Goal: Task Accomplishment & Management: Complete application form

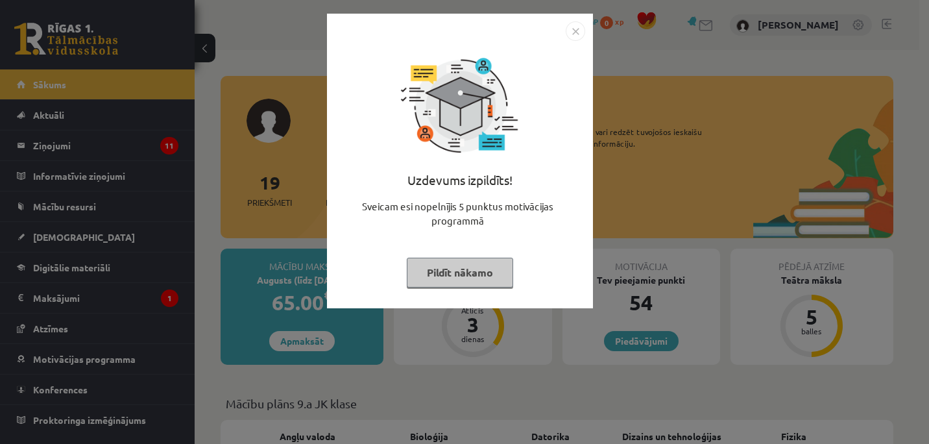
click at [568, 29] on img "Close" at bounding box center [575, 30] width 19 height 19
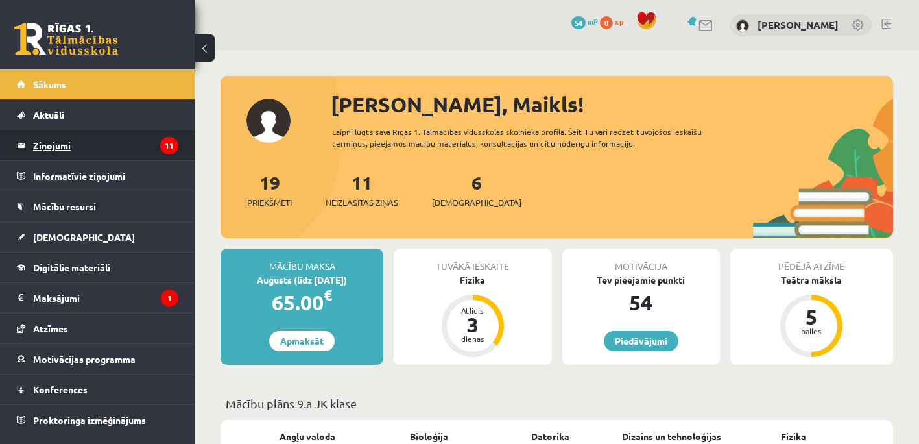
click at [71, 146] on legend "Ziņojumi 11" at bounding box center [105, 145] width 145 height 30
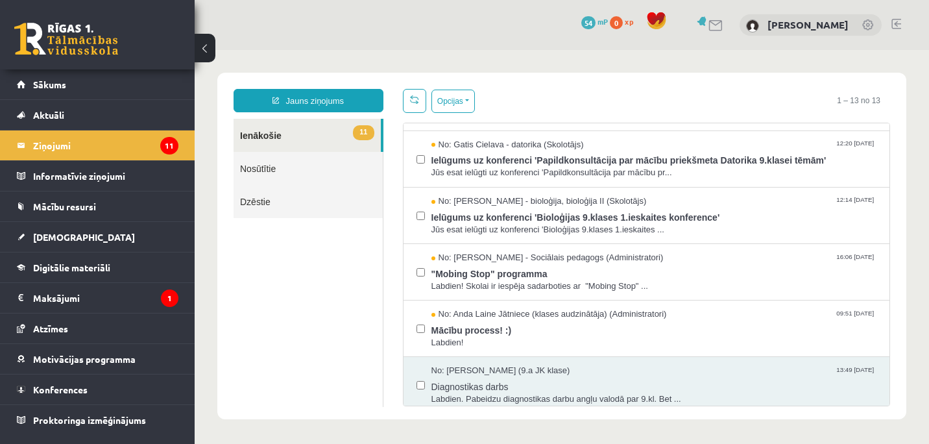
scroll to position [389, 0]
click at [498, 326] on span "Mācību process! :)" at bounding box center [654, 327] width 446 height 16
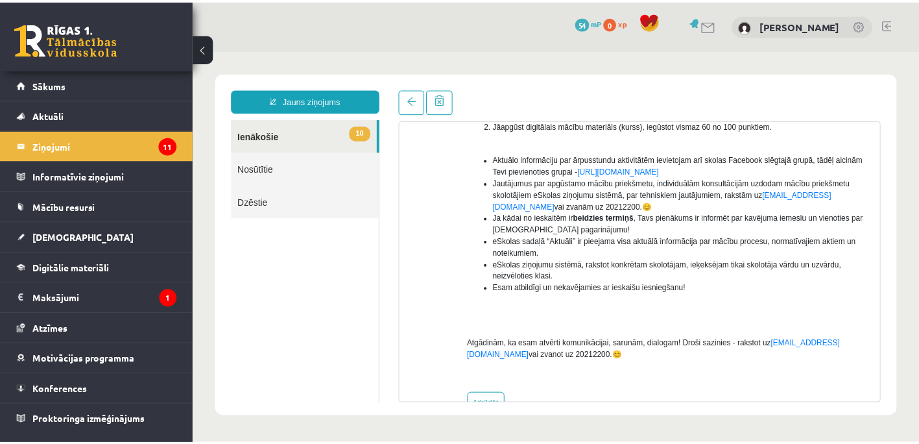
scroll to position [223, 0]
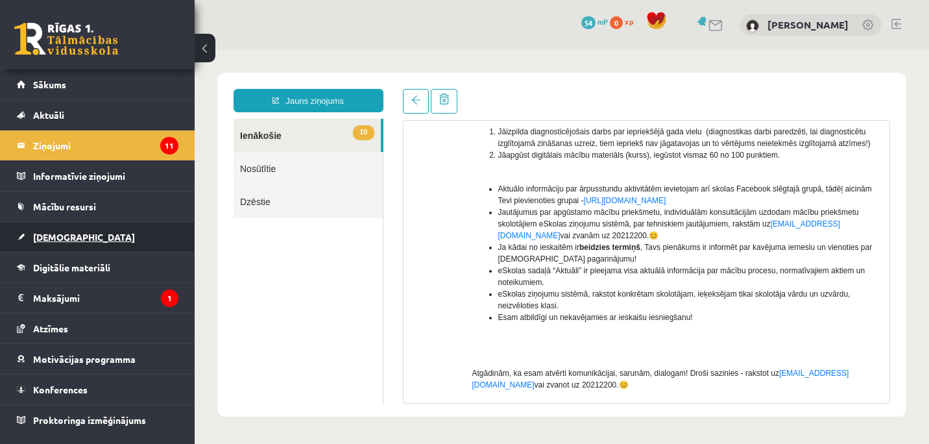
click at [64, 235] on span "[DEMOGRAPHIC_DATA]" at bounding box center [84, 237] width 102 height 12
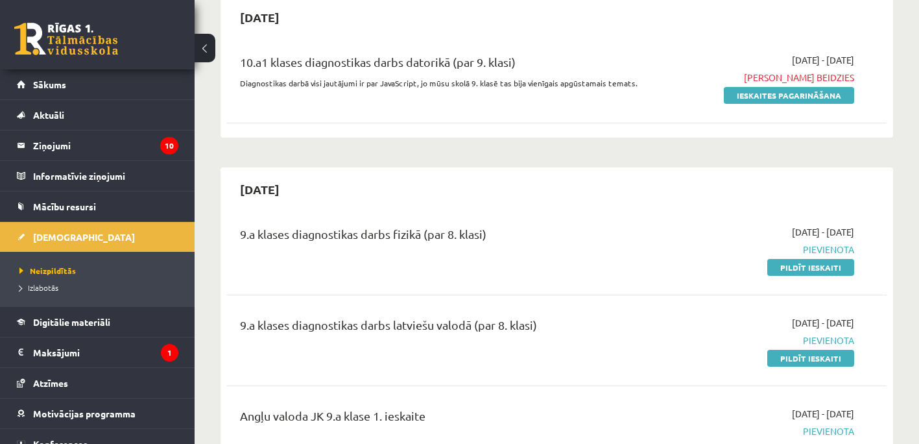
scroll to position [130, 0]
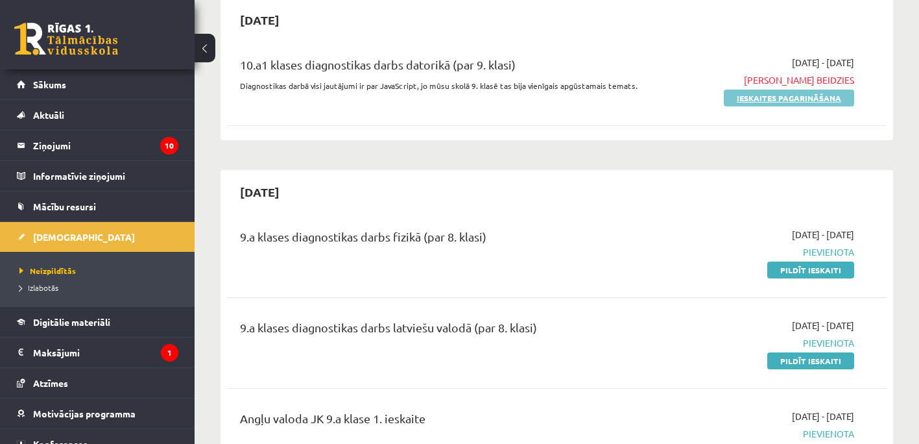
click at [806, 97] on link "Ieskaites pagarināšana" at bounding box center [789, 98] width 130 height 17
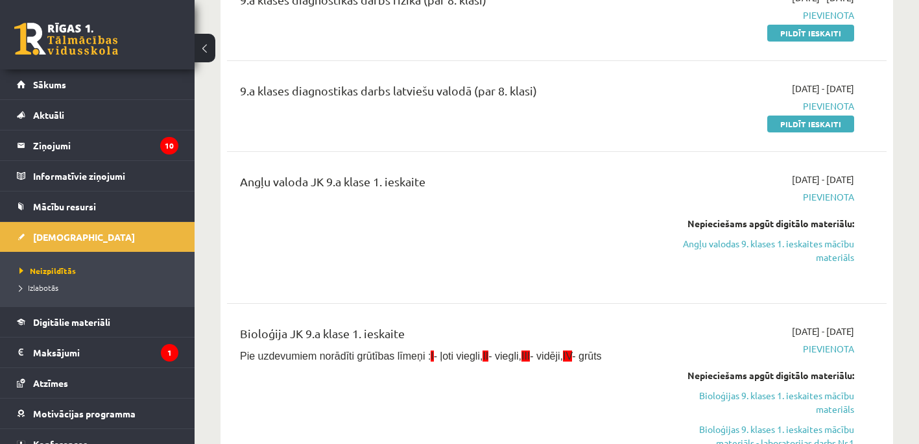
scroll to position [65, 0]
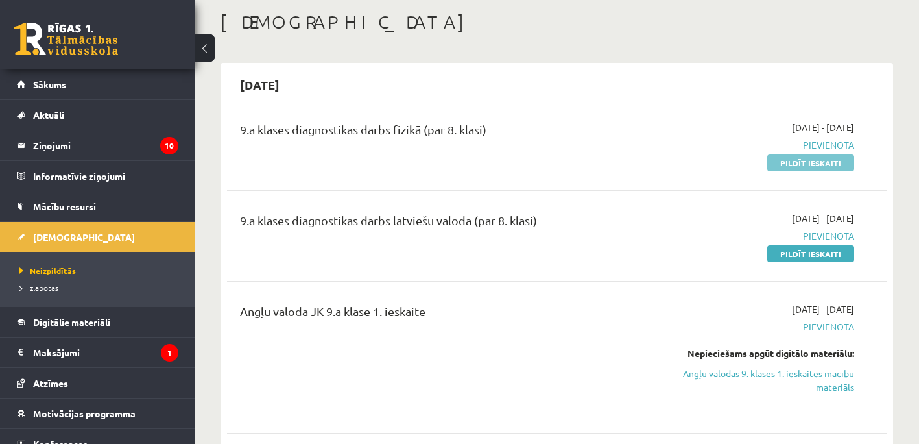
click at [821, 165] on link "Pildīt ieskaiti" at bounding box center [810, 162] width 87 height 17
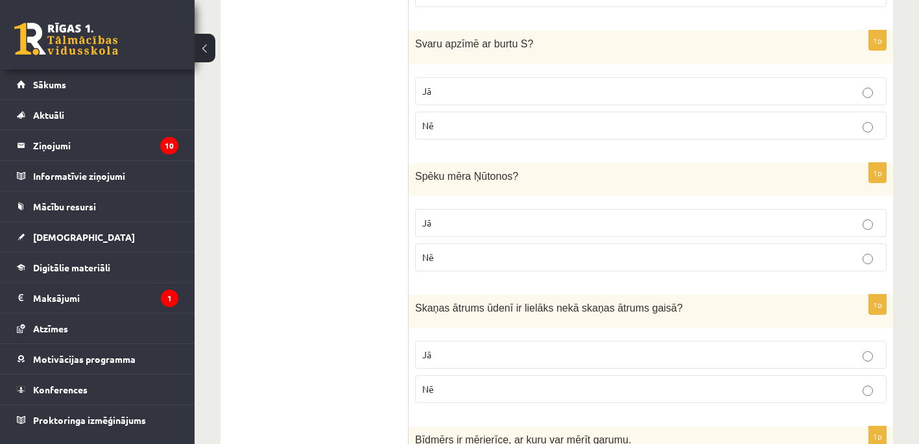
scroll to position [973, 0]
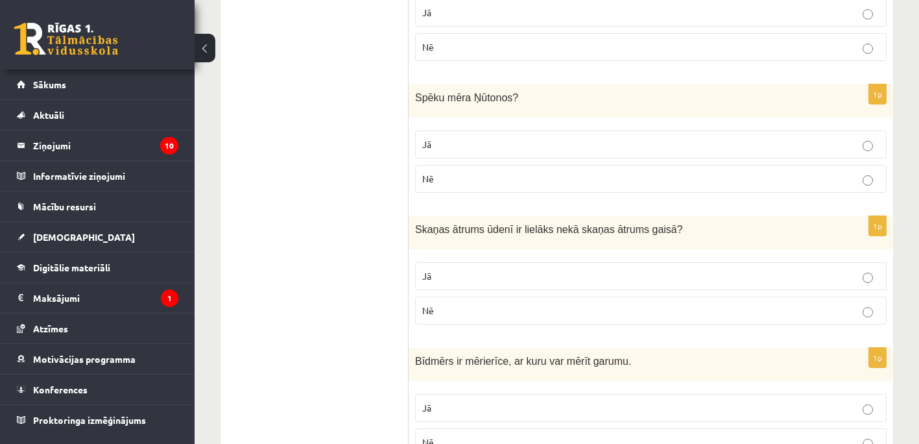
click at [864, 305] on p "Nē" at bounding box center [650, 311] width 457 height 14
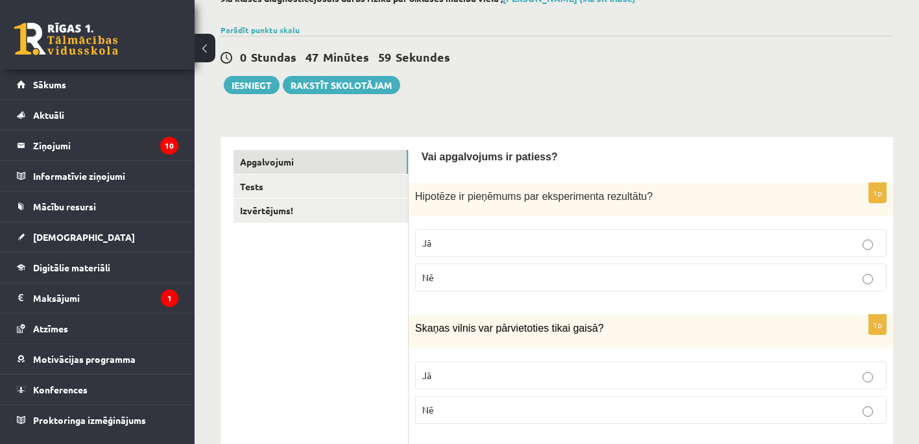
scroll to position [0, 0]
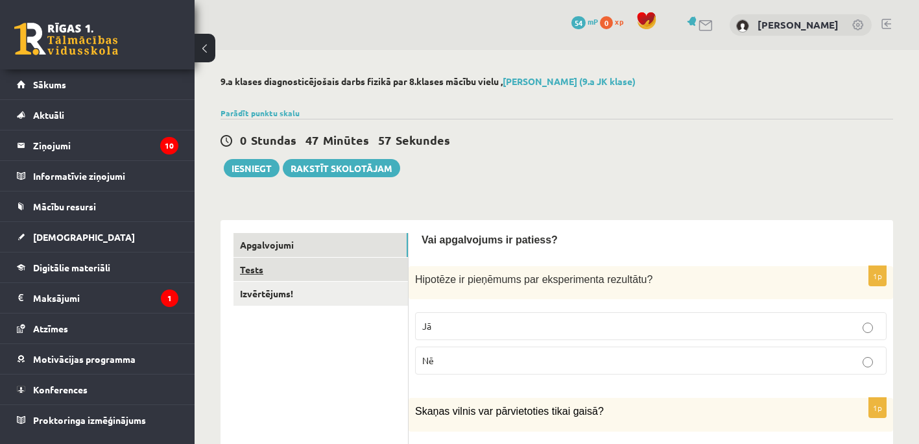
click at [289, 270] on link "Tests" at bounding box center [320, 269] width 174 height 24
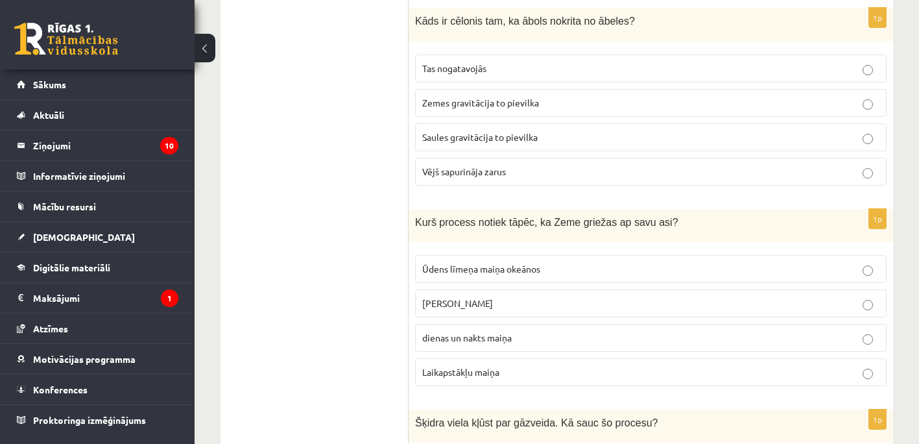
scroll to position [1807, 0]
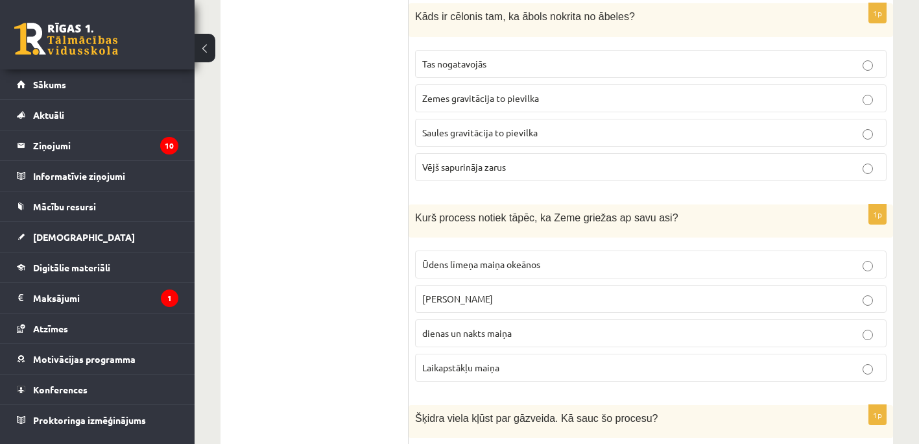
click at [869, 326] on p "dienas un nakts maiņa" at bounding box center [650, 333] width 457 height 14
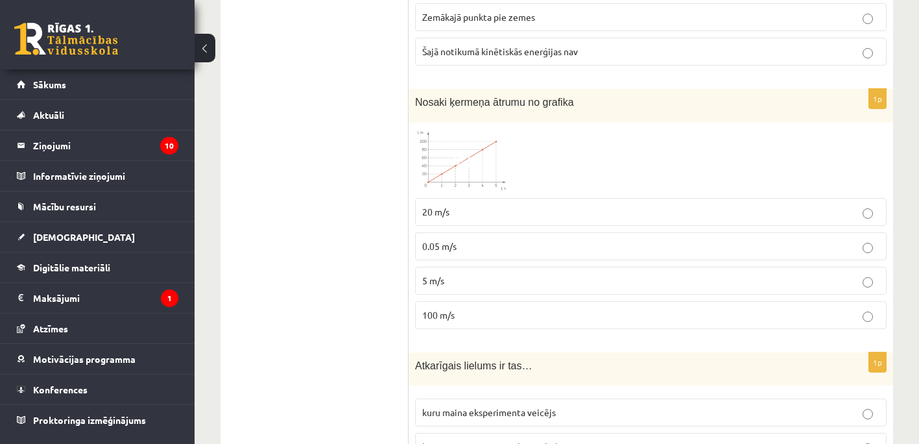
scroll to position [2520, 0]
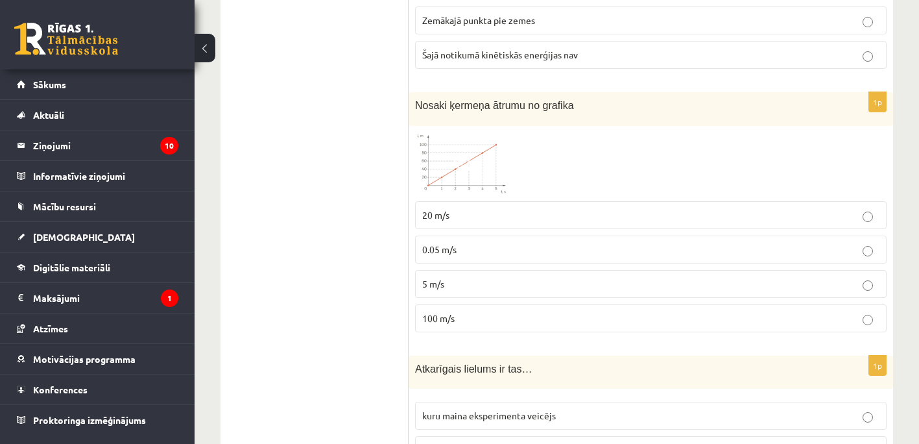
click at [462, 153] on span at bounding box center [464, 163] width 21 height 21
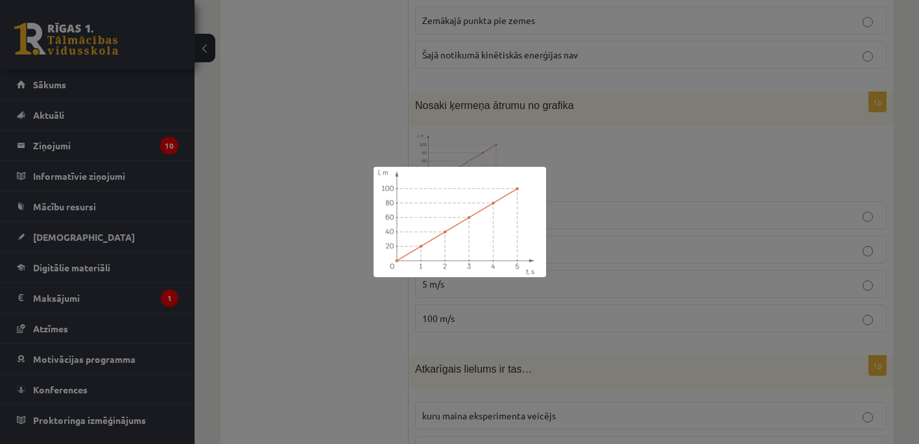
click at [553, 149] on div at bounding box center [459, 222] width 919 height 444
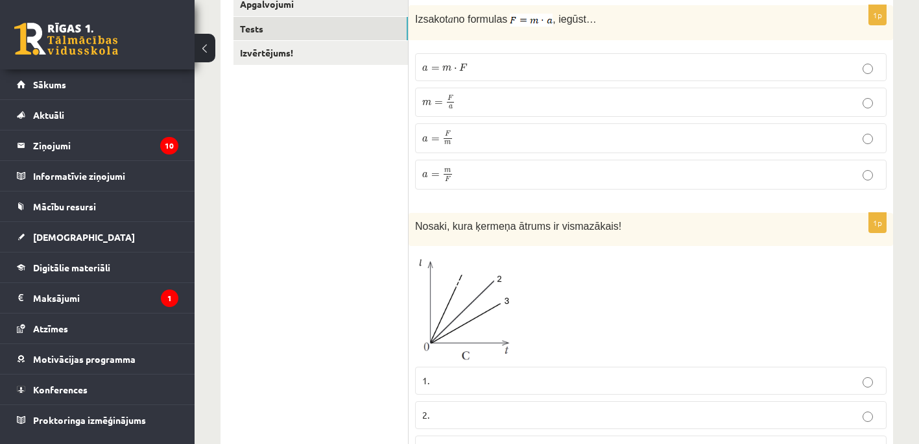
scroll to position [0, 0]
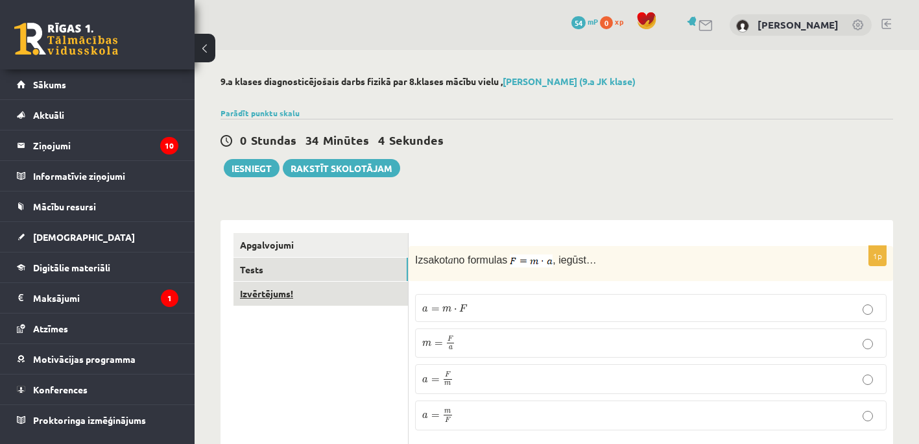
click at [286, 293] on link "Izvērtējums!" at bounding box center [320, 293] width 174 height 24
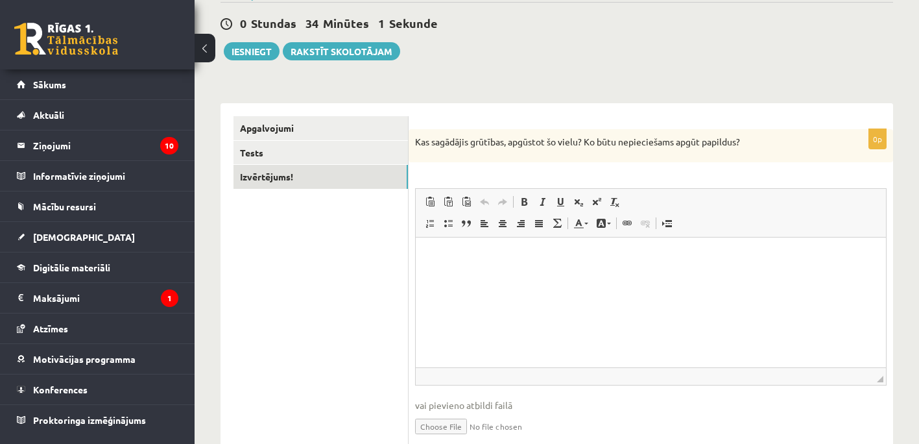
scroll to position [130, 0]
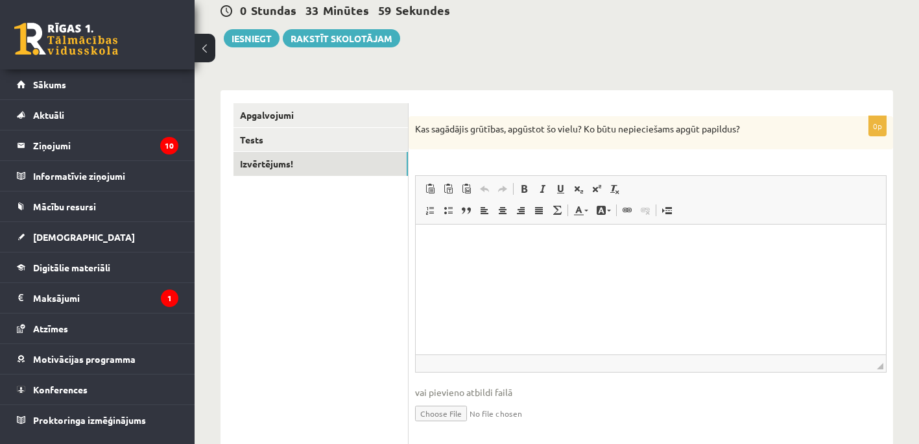
click at [453, 251] on html at bounding box center [651, 244] width 470 height 40
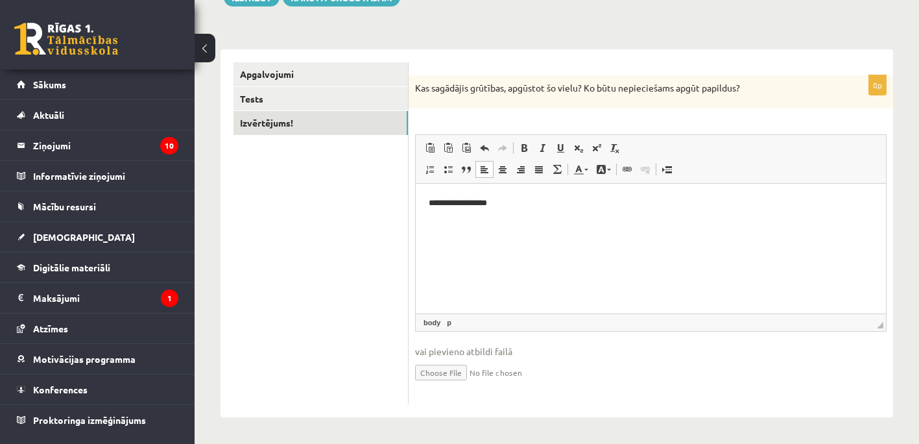
scroll to position [42, 0]
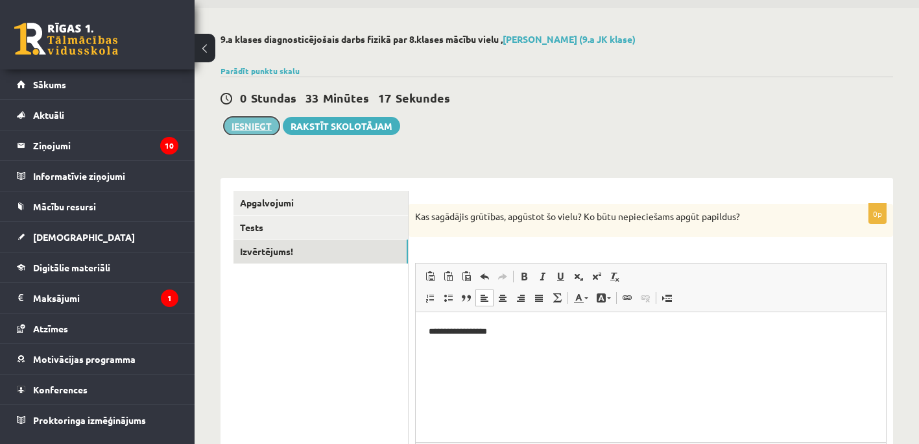
click at [254, 124] on button "Iesniegt" at bounding box center [252, 126] width 56 height 18
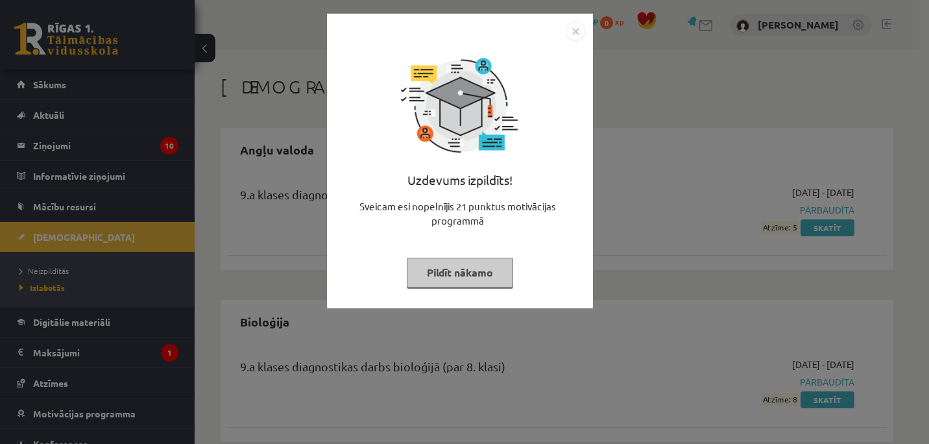
click at [575, 28] on img "Close" at bounding box center [575, 30] width 19 height 19
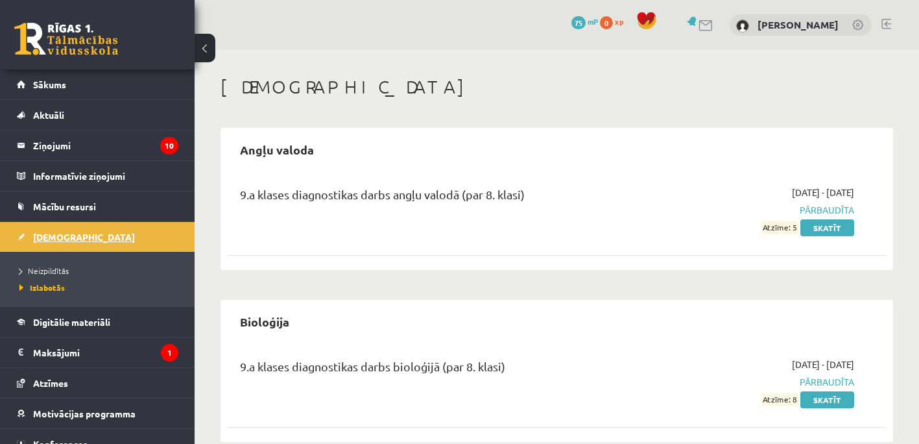
click at [58, 235] on span "[DEMOGRAPHIC_DATA]" at bounding box center [84, 237] width 102 height 12
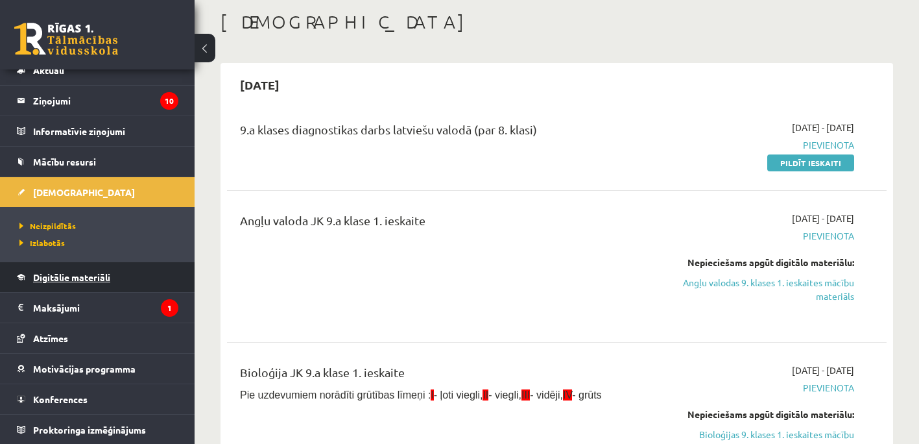
scroll to position [45, 0]
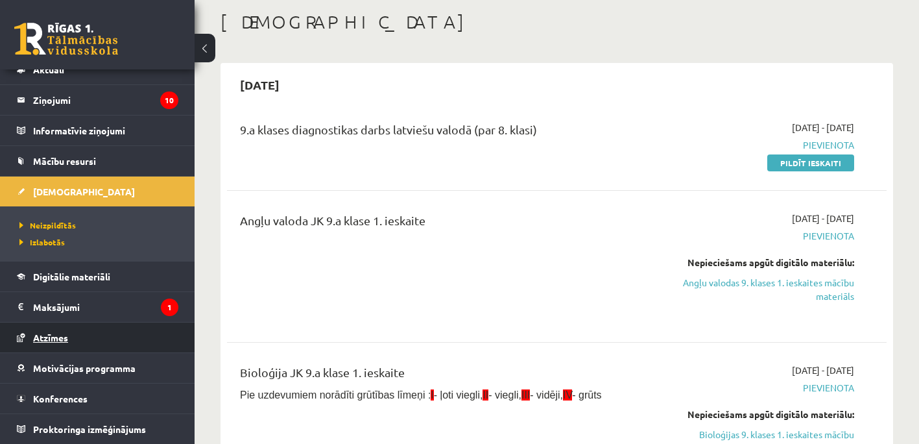
click at [58, 339] on span "Atzīmes" at bounding box center [50, 337] width 35 height 12
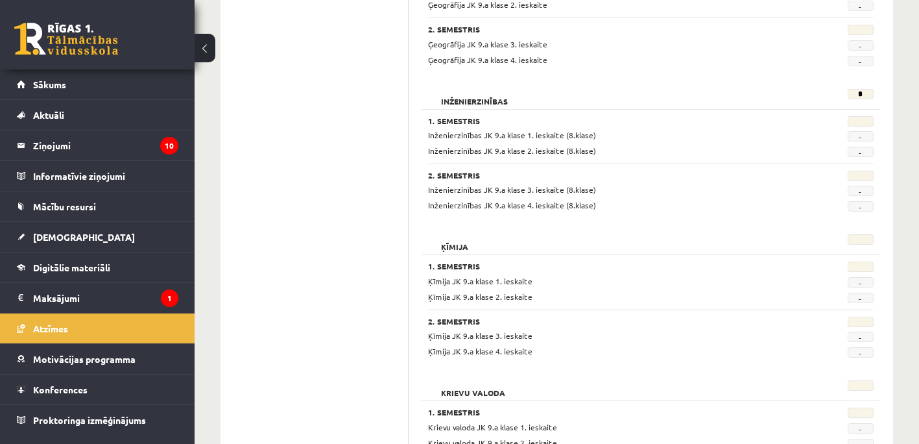
scroll to position [675, 0]
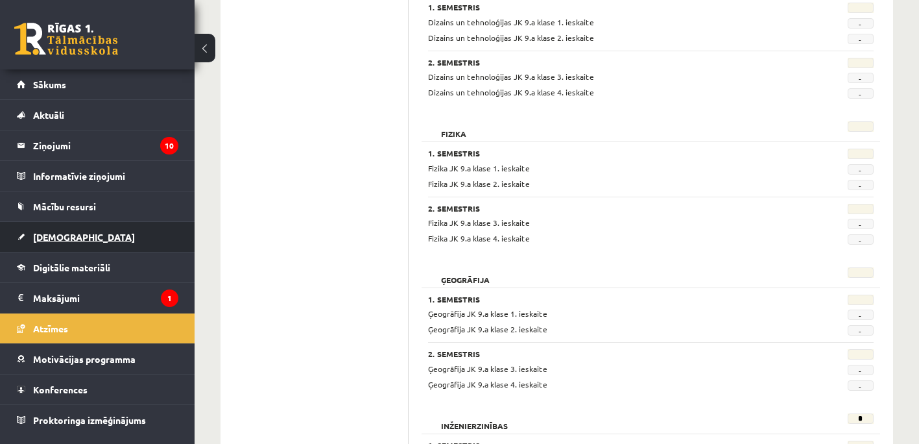
click at [73, 234] on link "[DEMOGRAPHIC_DATA]" at bounding box center [97, 237] width 161 height 30
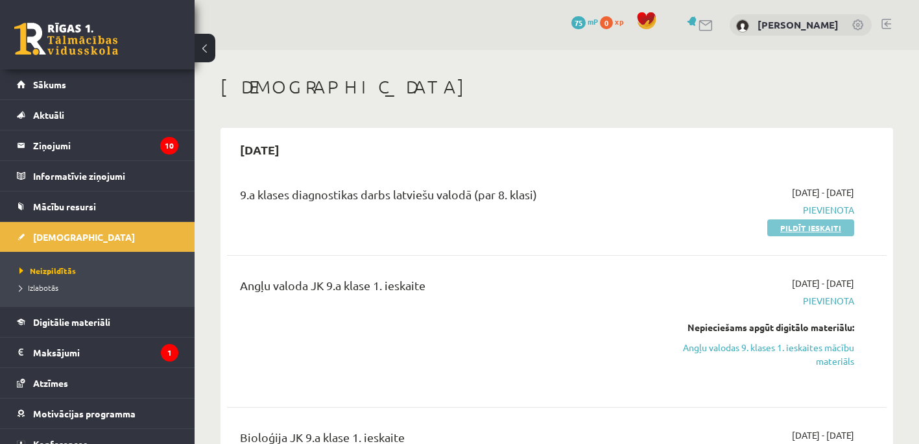
click at [826, 228] on link "Pildīt ieskaiti" at bounding box center [810, 227] width 87 height 17
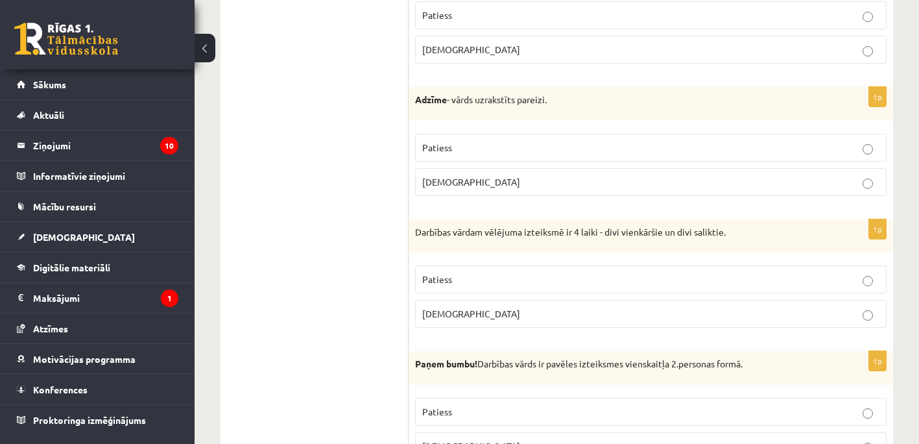
scroll to position [1751, 0]
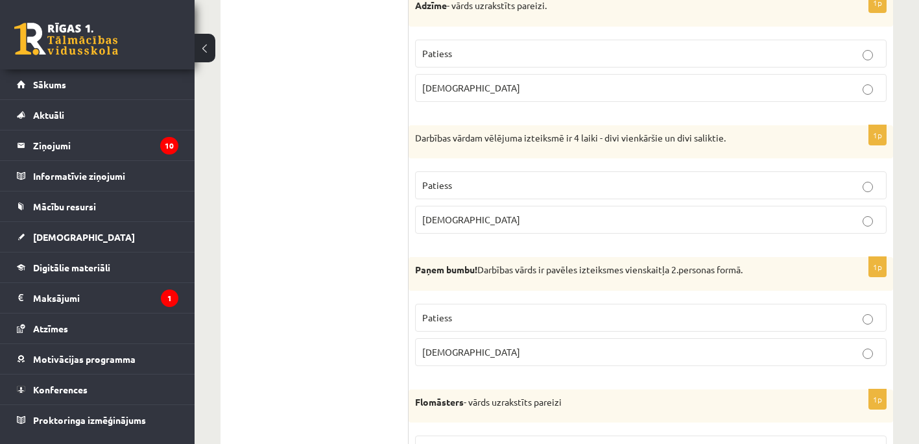
drag, startPoint x: 868, startPoint y: 327, endPoint x: 854, endPoint y: 328, distance: 13.6
click at [867, 326] on label "Patiess" at bounding box center [651, 318] width 472 height 28
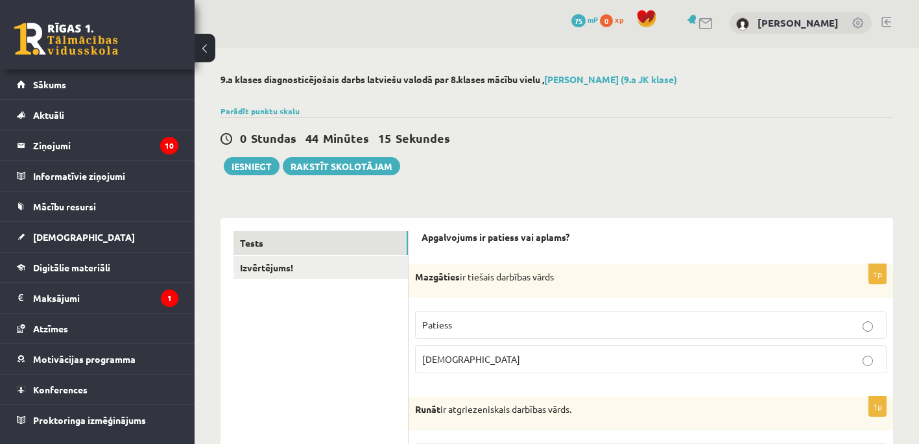
scroll to position [0, 0]
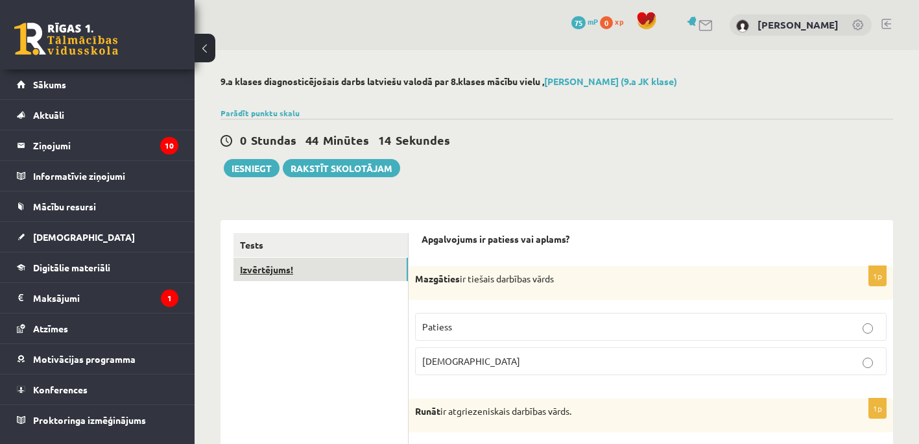
click at [280, 269] on link "Izvērtējums!" at bounding box center [320, 269] width 174 height 24
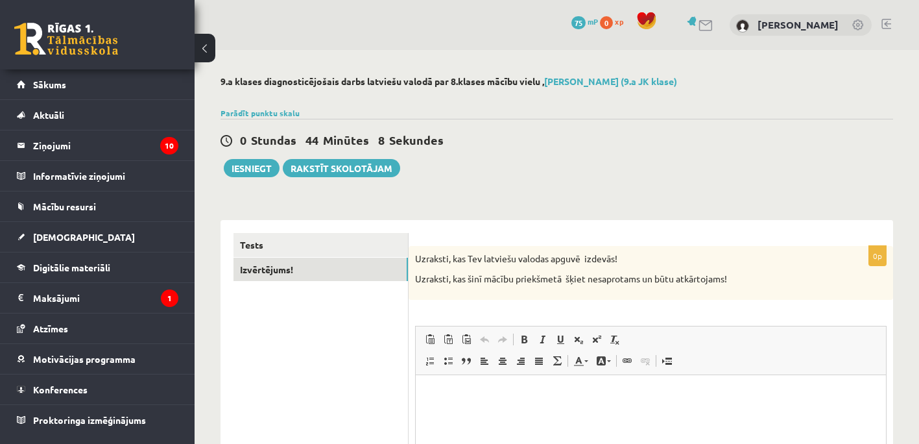
click at [493, 414] on html at bounding box center [651, 394] width 470 height 40
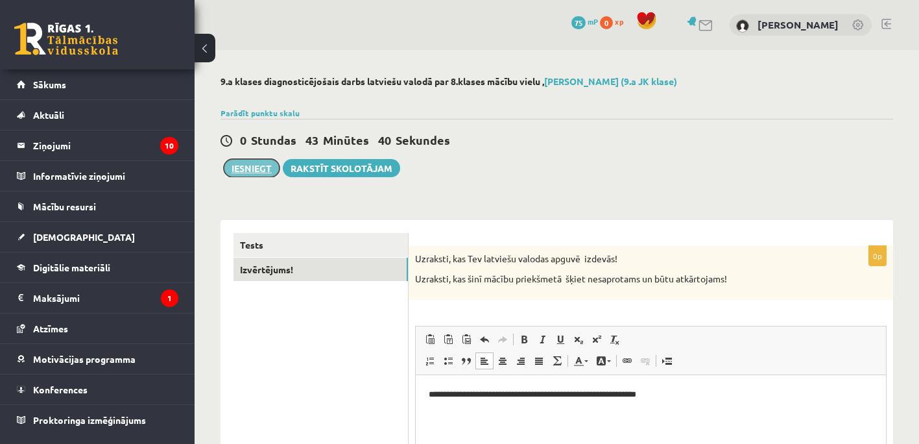
click at [256, 167] on button "Iesniegt" at bounding box center [252, 168] width 56 height 18
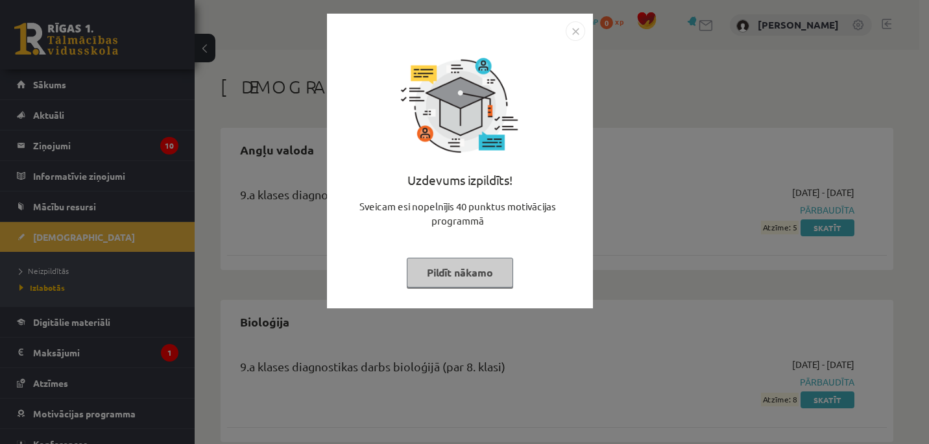
click at [575, 31] on img "Close" at bounding box center [575, 30] width 19 height 19
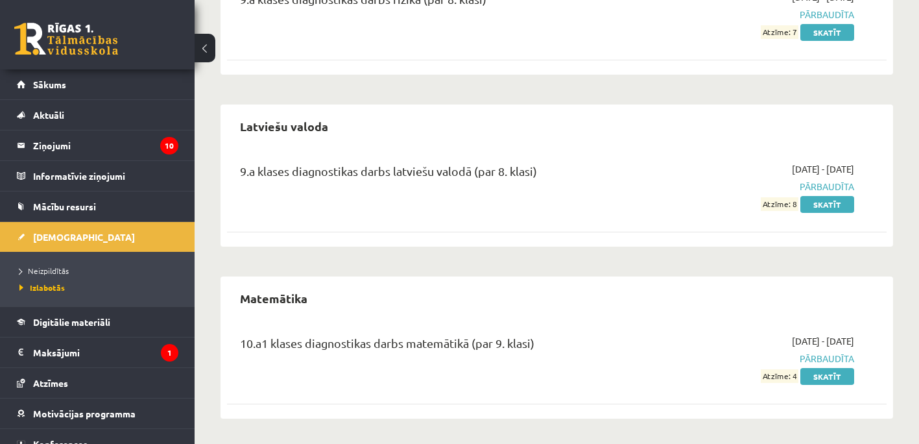
scroll to position [344, 0]
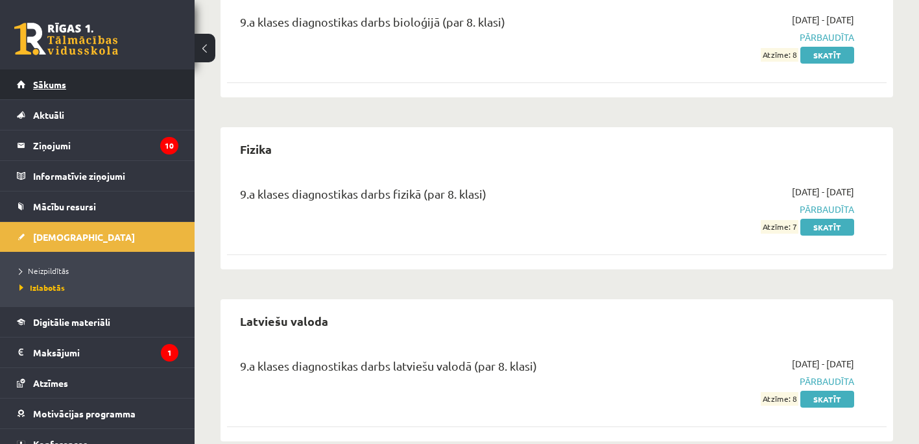
click at [51, 86] on span "Sākums" at bounding box center [49, 84] width 33 height 12
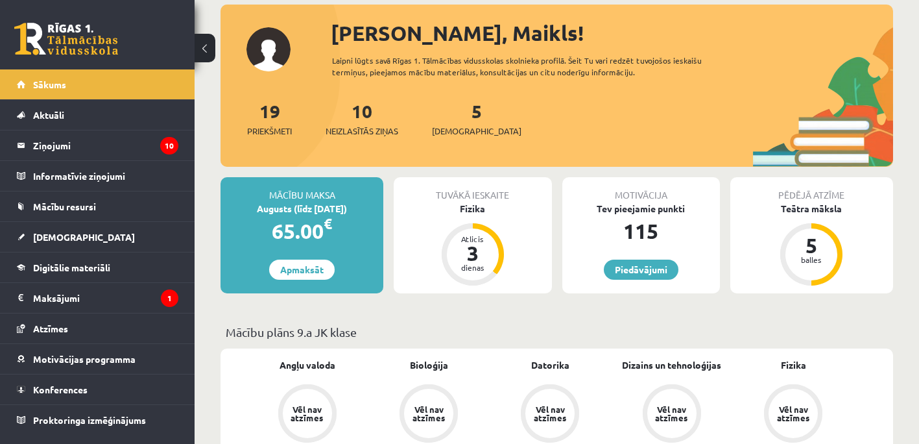
scroll to position [65, 0]
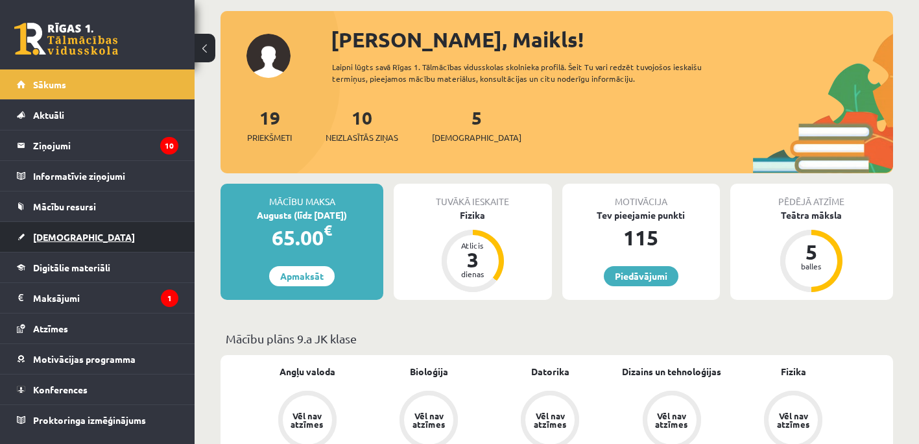
click at [66, 237] on span "[DEMOGRAPHIC_DATA]" at bounding box center [84, 237] width 102 height 12
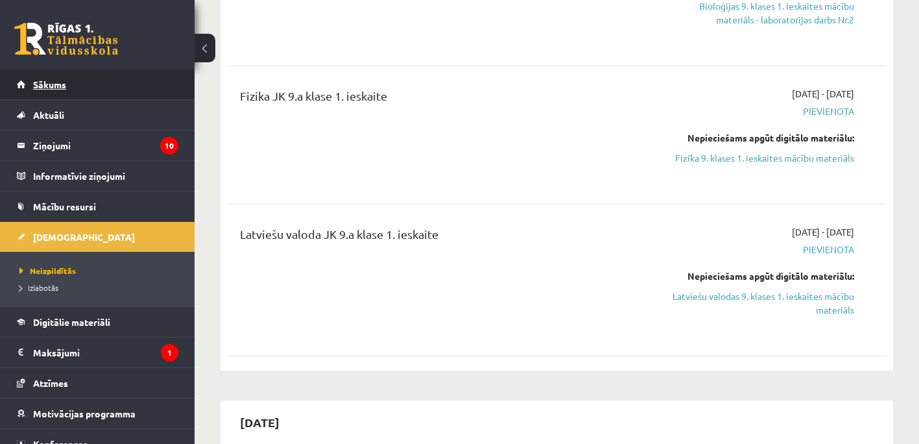
scroll to position [324, 0]
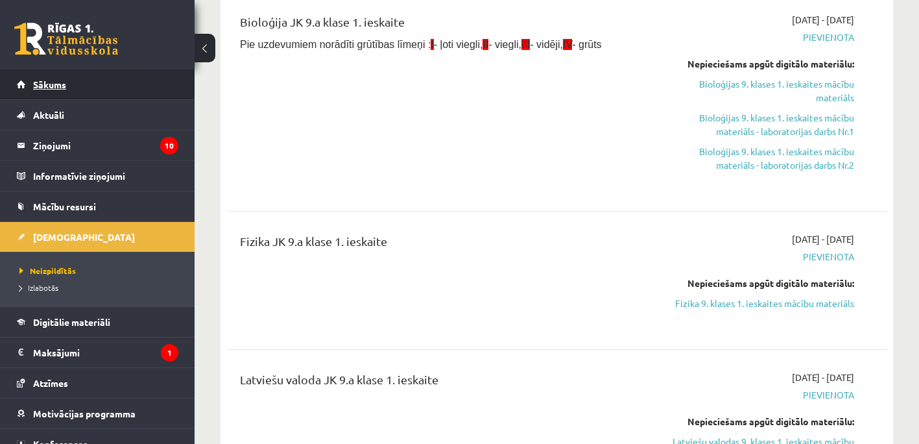
click at [45, 86] on span "Sākums" at bounding box center [49, 84] width 33 height 12
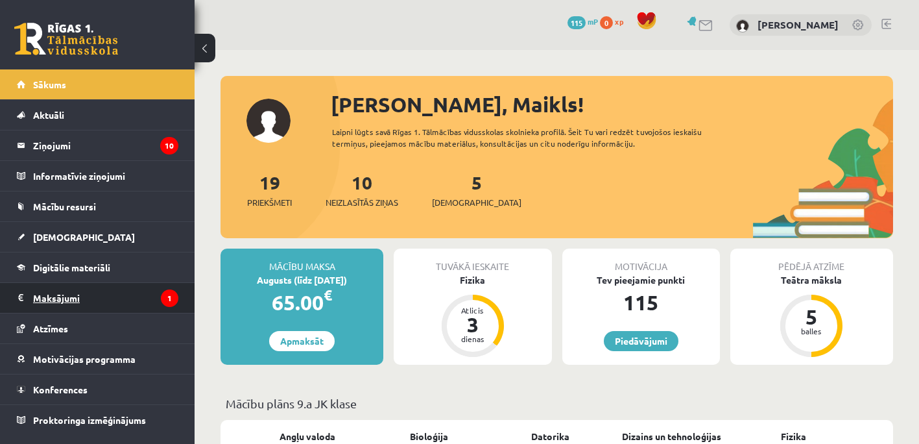
click at [72, 297] on legend "Maksājumi 1" at bounding box center [105, 298] width 145 height 30
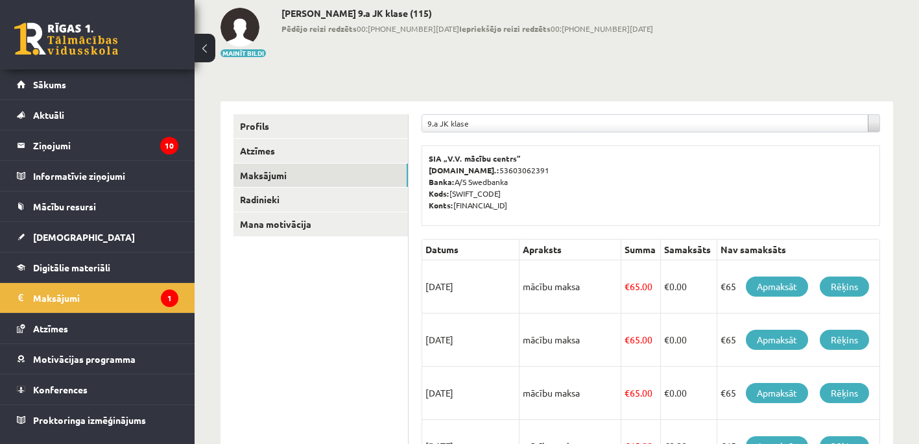
scroll to position [130, 0]
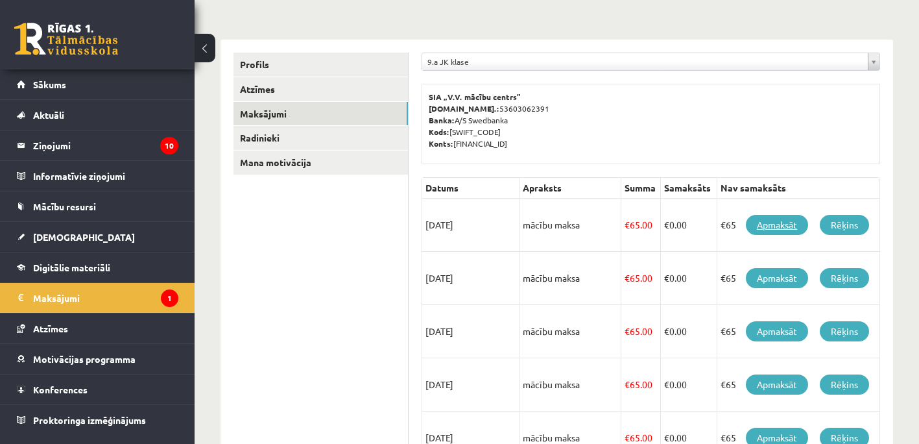
click at [780, 222] on link "Apmaksāt" at bounding box center [777, 225] width 62 height 20
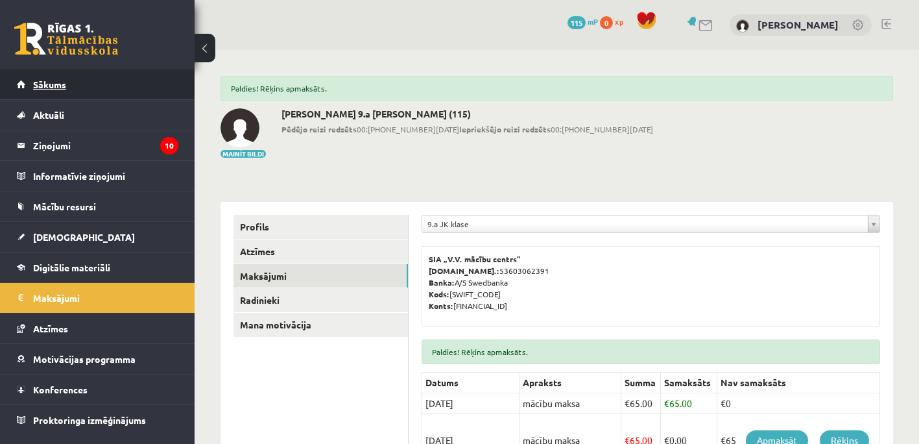
click at [53, 81] on span "Sākums" at bounding box center [49, 84] width 33 height 12
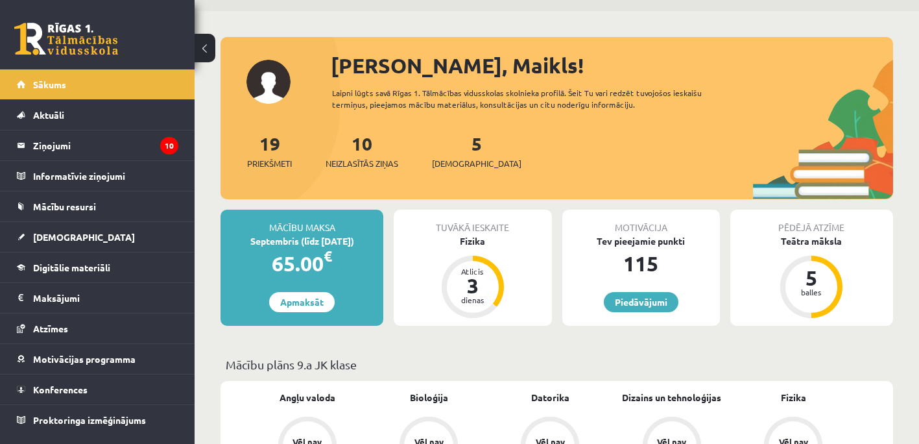
scroll to position [130, 0]
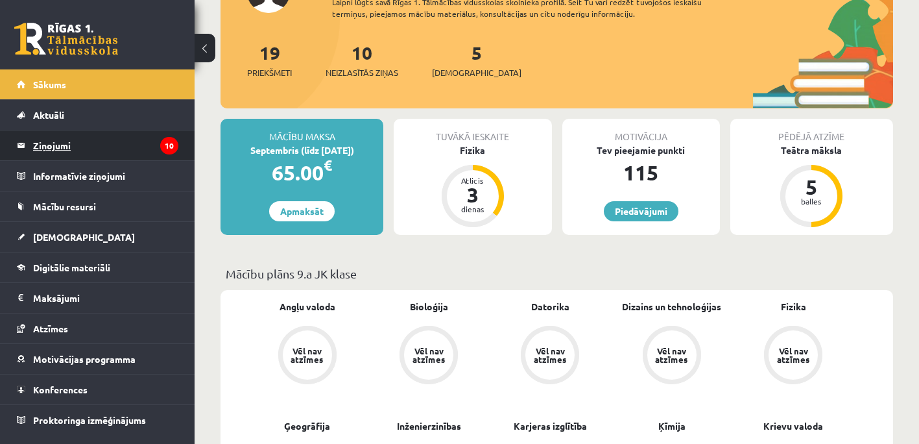
click at [64, 145] on legend "Ziņojumi 10" at bounding box center [105, 145] width 145 height 30
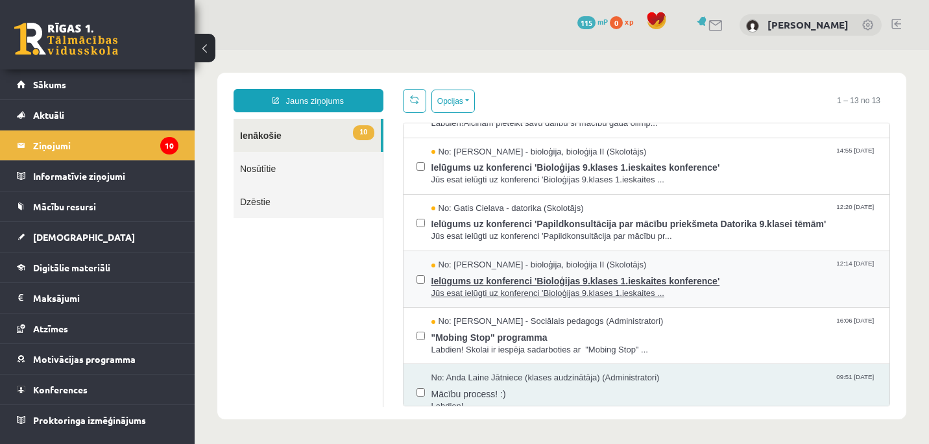
scroll to position [389, 0]
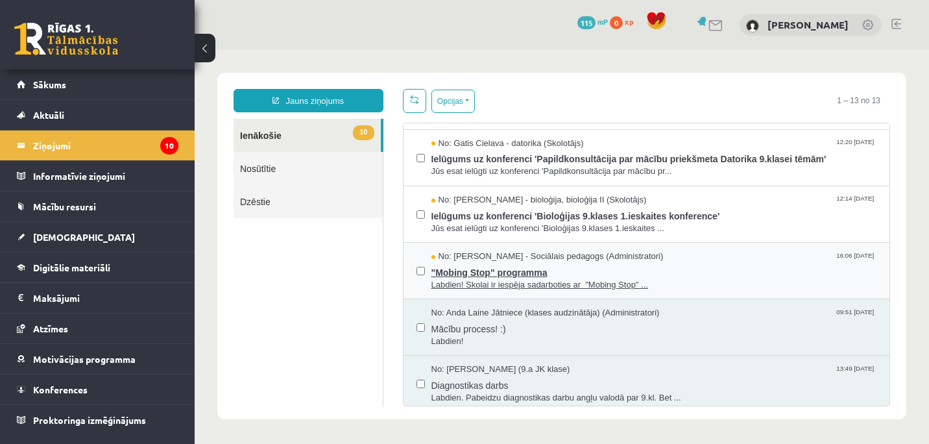
click at [552, 270] on span ""Mobing Stop" programma" at bounding box center [654, 271] width 446 height 16
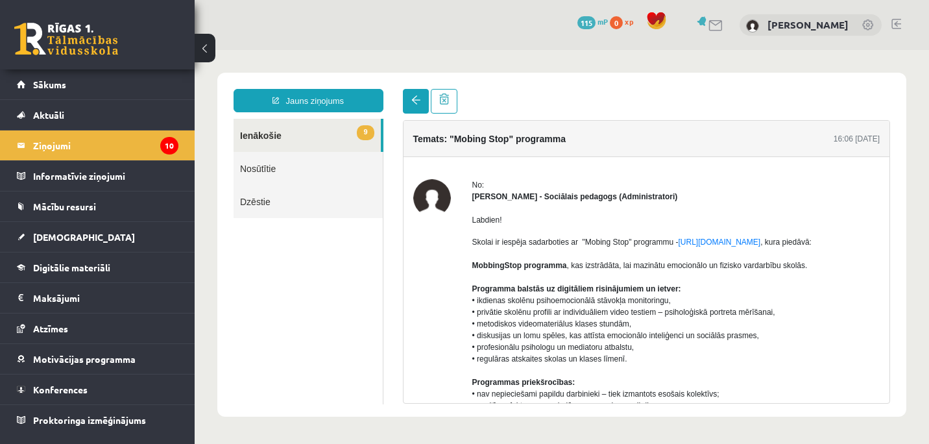
scroll to position [0, 0]
click at [414, 101] on span at bounding box center [415, 99] width 9 height 9
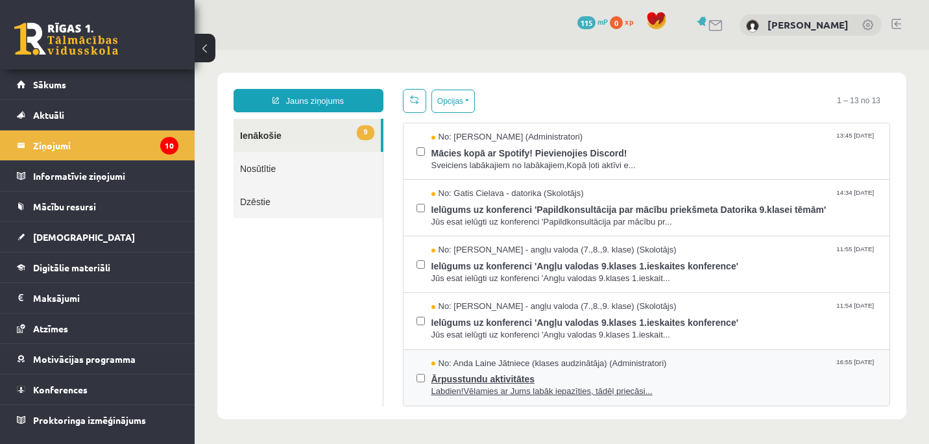
click at [484, 376] on span "Ārpusstundu aktivitātes" at bounding box center [654, 377] width 446 height 16
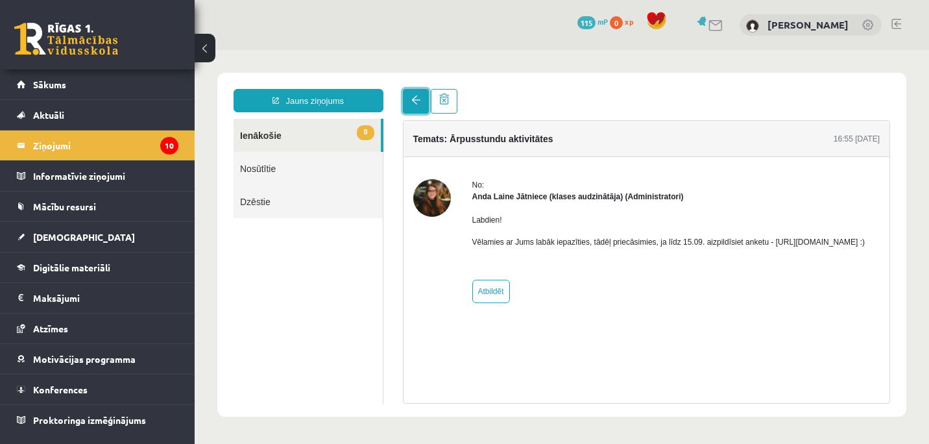
click at [415, 100] on span at bounding box center [415, 99] width 9 height 9
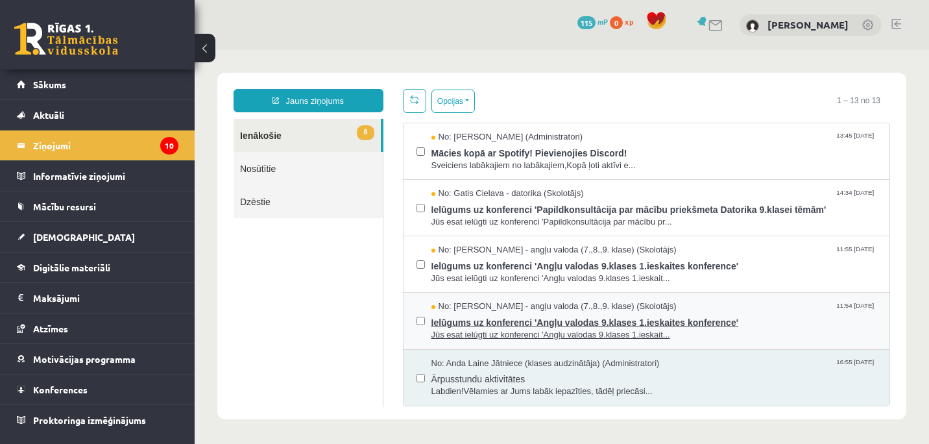
click at [526, 324] on span "Ielūgums uz konferenci 'Angļu valodas 9.klases 1.ieskaites konference'" at bounding box center [654, 321] width 446 height 16
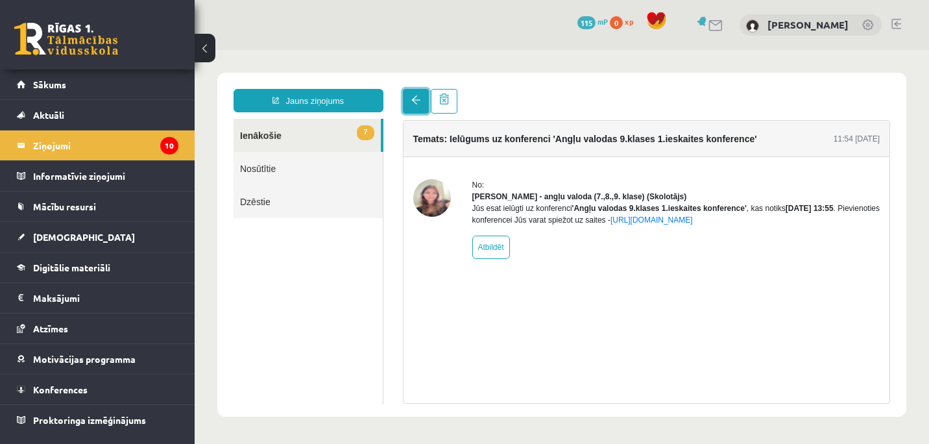
click at [416, 101] on span at bounding box center [415, 99] width 9 height 9
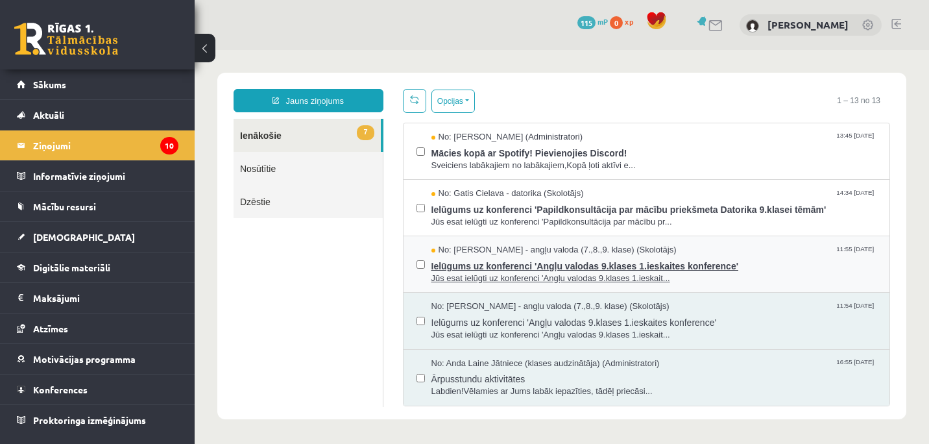
click at [531, 264] on span "Ielūgums uz konferenci 'Angļu valodas 9.klases 1.ieskaites konference'" at bounding box center [654, 264] width 446 height 16
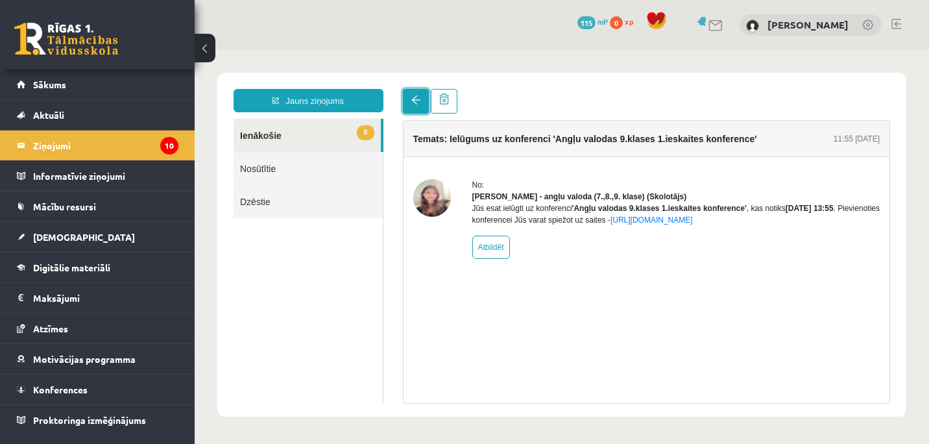
click at [413, 100] on span at bounding box center [415, 99] width 9 height 9
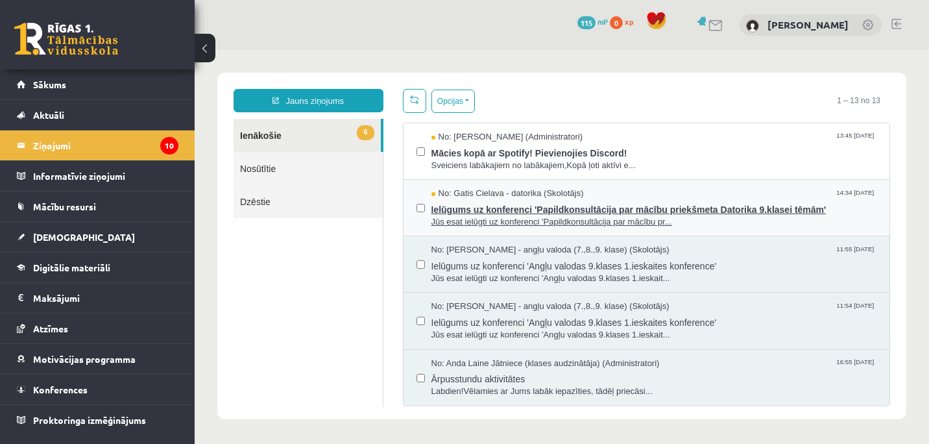
click at [534, 208] on span "Ielūgums uz konferenci 'Papildkonsultācija par mācību priekšmeta Datorika 9.kla…" at bounding box center [654, 208] width 446 height 16
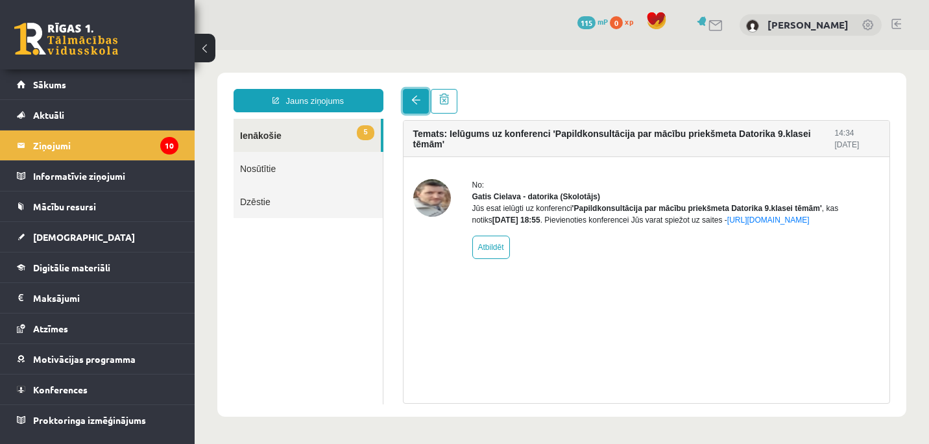
click at [417, 104] on span at bounding box center [415, 99] width 9 height 9
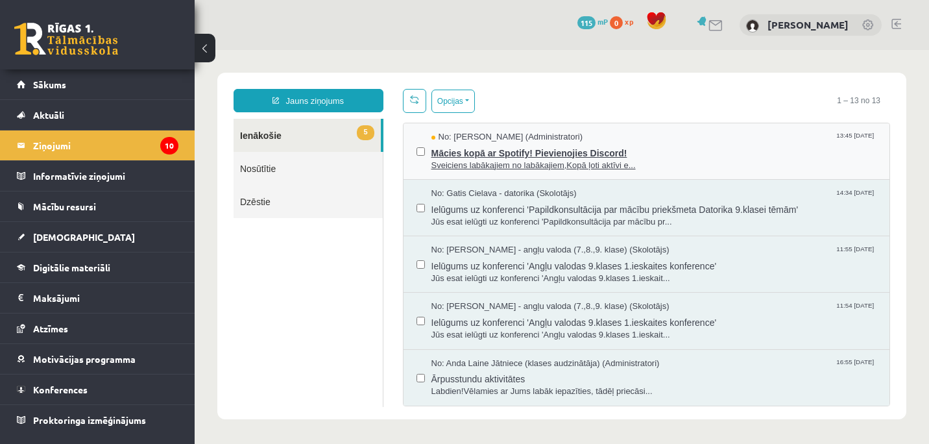
click at [505, 143] on span "Mācies kopā ar Spotify! Pievienojies Discord!" at bounding box center [654, 151] width 446 height 16
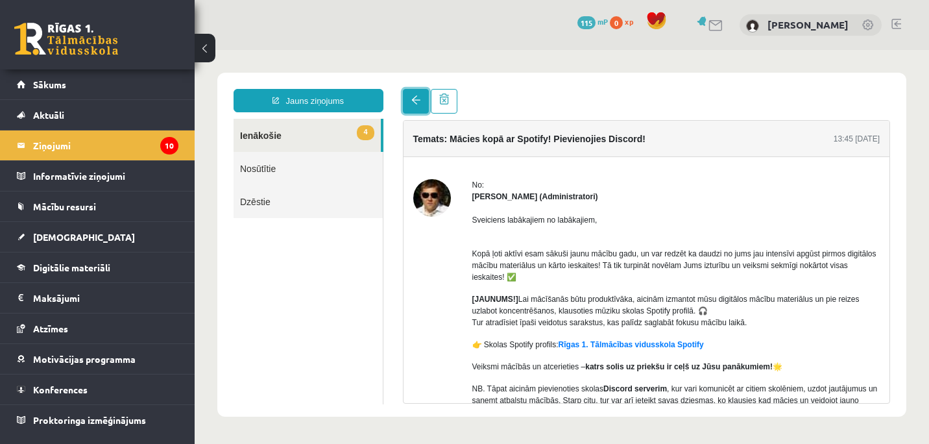
click at [416, 95] on link at bounding box center [416, 101] width 26 height 25
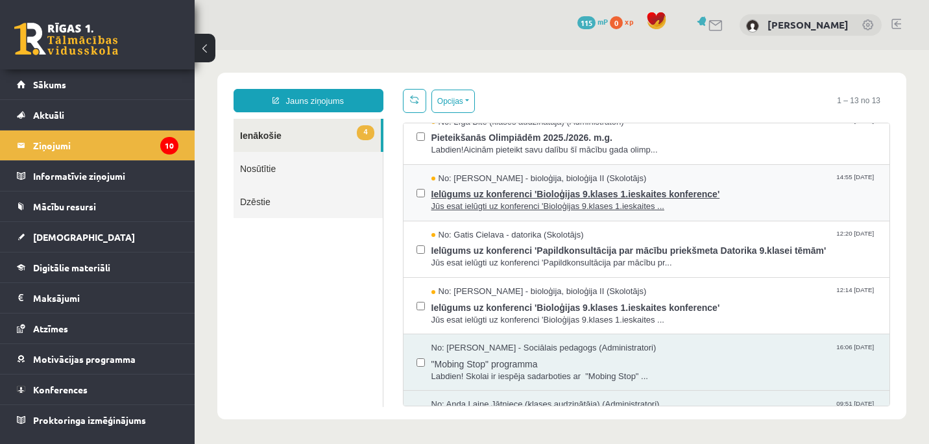
scroll to position [259, 0]
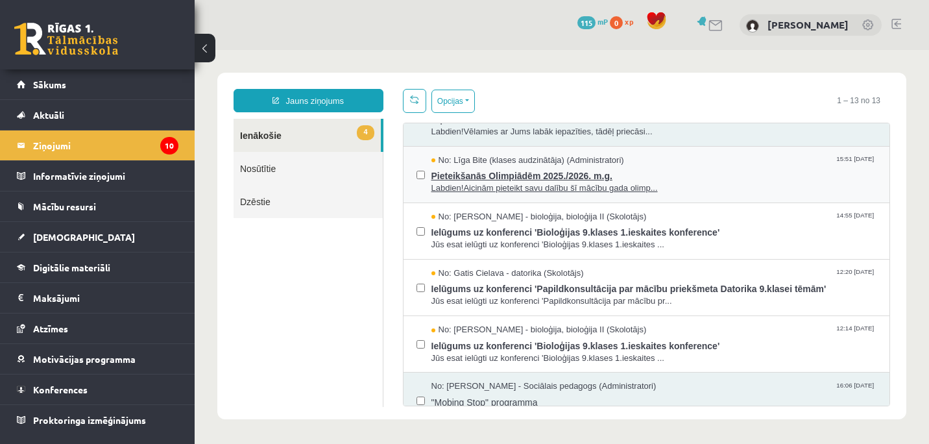
click at [560, 180] on span "Pieteikšanās Olimpiādēm 2025./2026. m.g." at bounding box center [654, 174] width 446 height 16
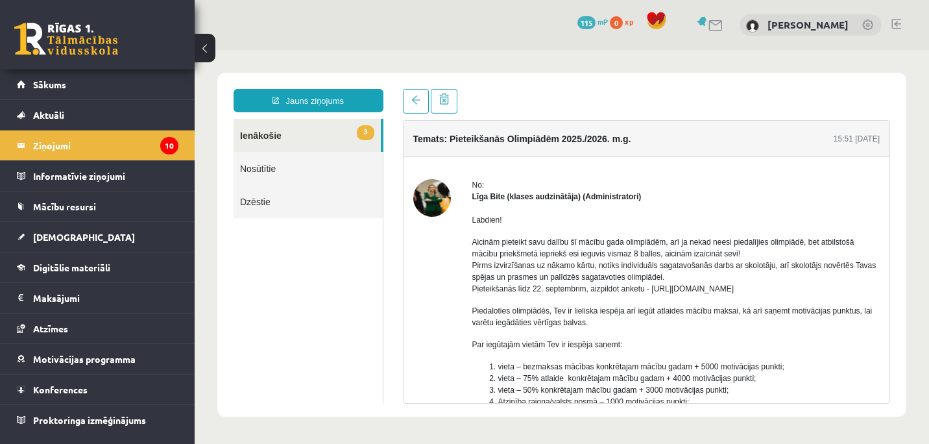
scroll to position [0, 0]
click at [412, 99] on span at bounding box center [415, 99] width 9 height 9
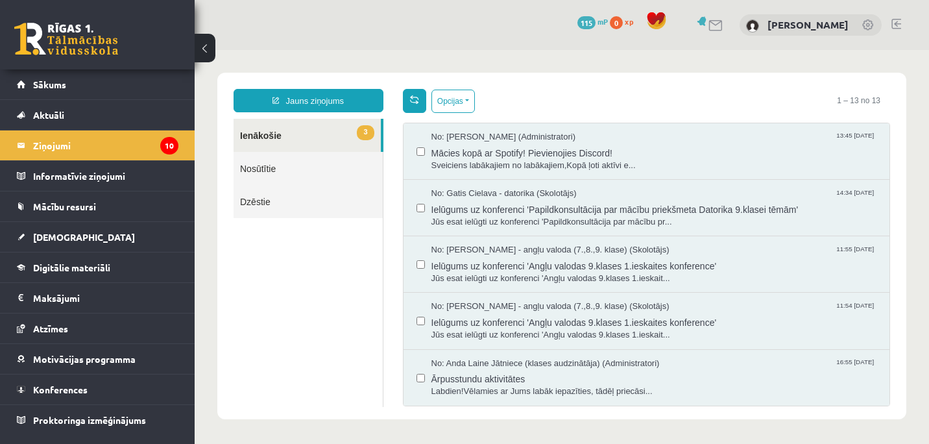
click at [408, 96] on link at bounding box center [414, 101] width 23 height 24
click at [312, 101] on link "Jauns ziņojums" at bounding box center [308, 100] width 150 height 23
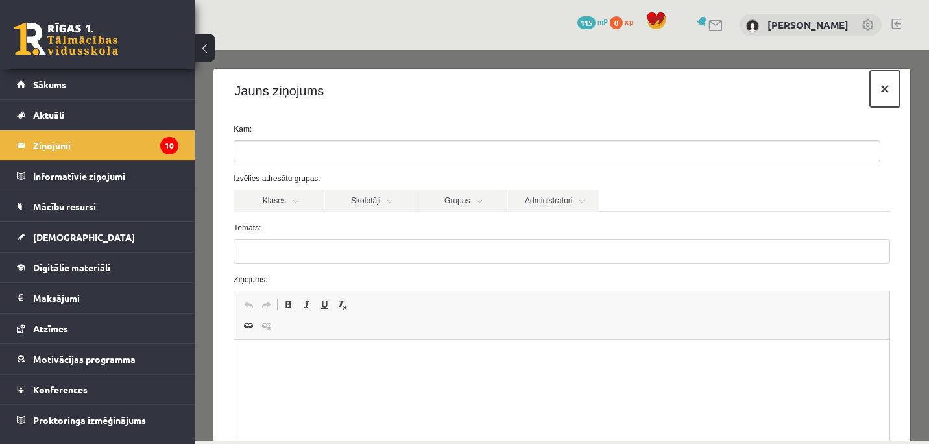
click at [870, 88] on button "×" at bounding box center [885, 89] width 30 height 36
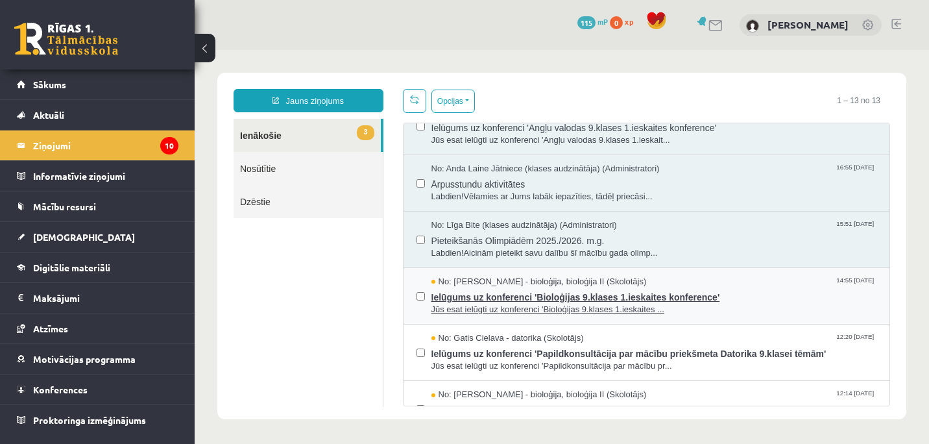
click at [544, 298] on span "Ielūgums uz konferenci 'Bioloģijas 9.klases 1.ieskaites konference'" at bounding box center [654, 295] width 446 height 16
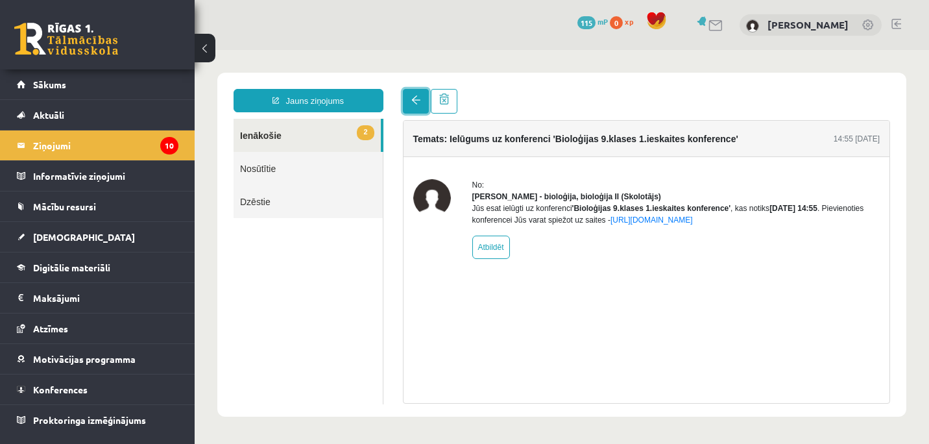
click at [416, 99] on span at bounding box center [415, 99] width 9 height 9
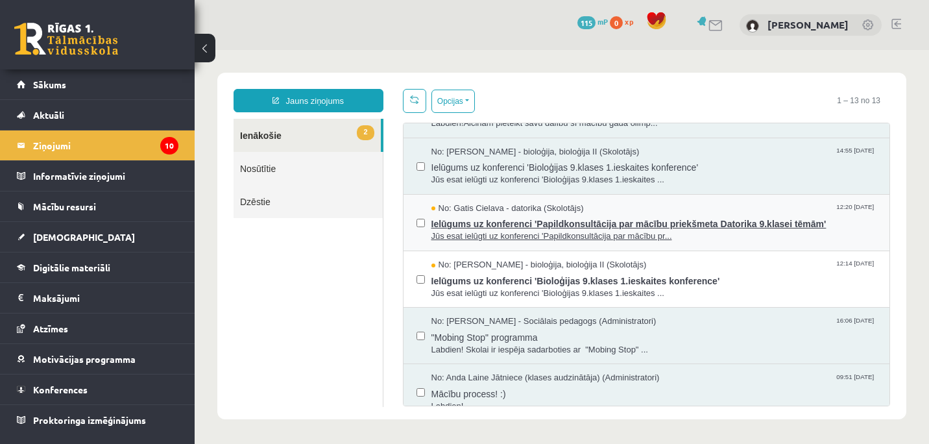
click at [532, 227] on span "Ielūgums uz konferenci 'Papildkonsultācija par mācību priekšmeta Datorika 9.kla…" at bounding box center [654, 222] width 446 height 16
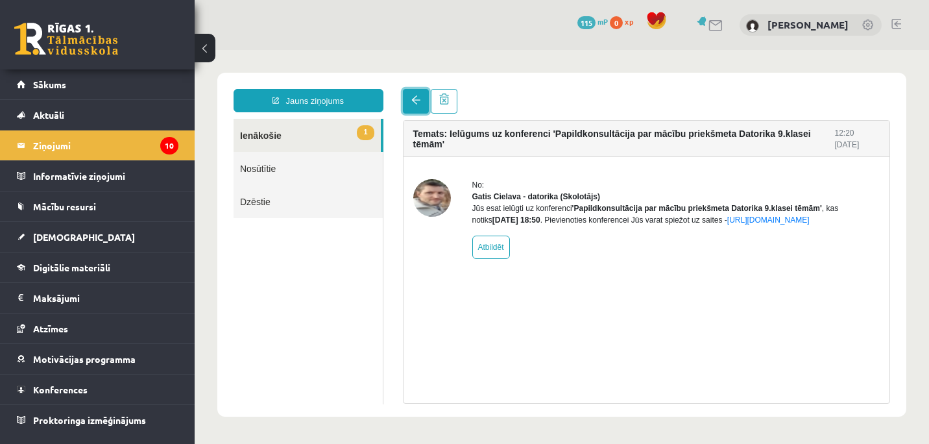
click at [416, 102] on span at bounding box center [415, 99] width 9 height 9
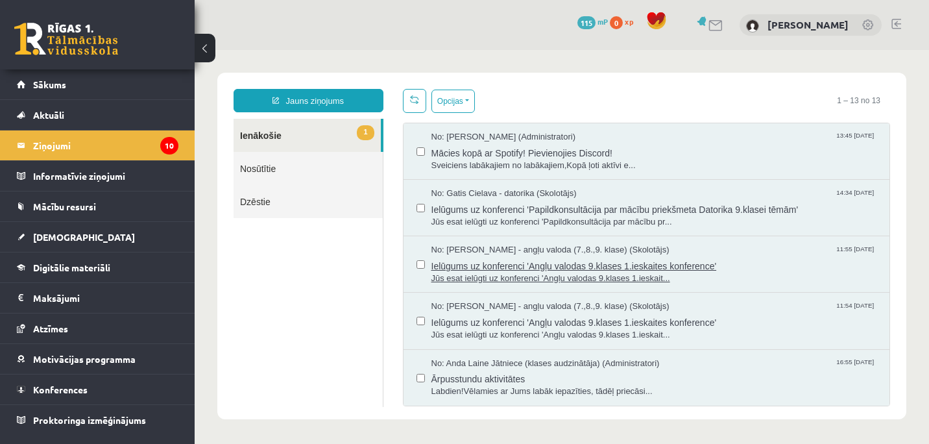
click at [575, 263] on span "Ielūgums uz konferenci 'Angļu valodas 9.klases 1.ieskaites konference'" at bounding box center [654, 264] width 446 height 16
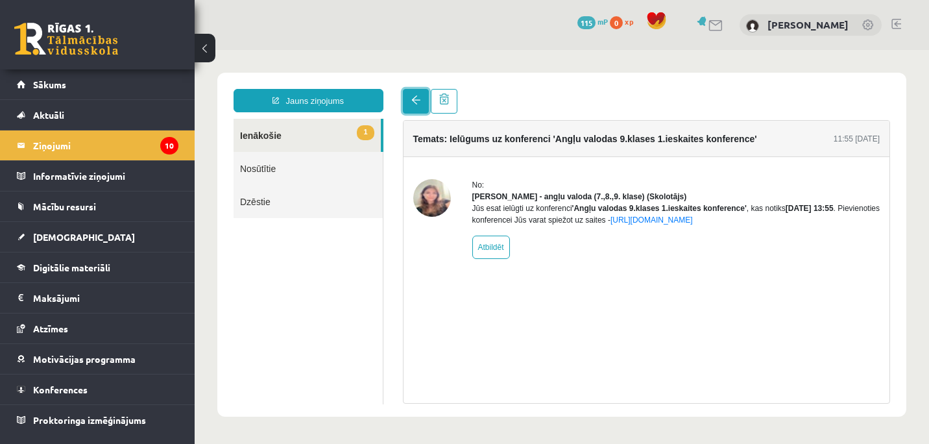
click at [409, 100] on link at bounding box center [416, 101] width 26 height 25
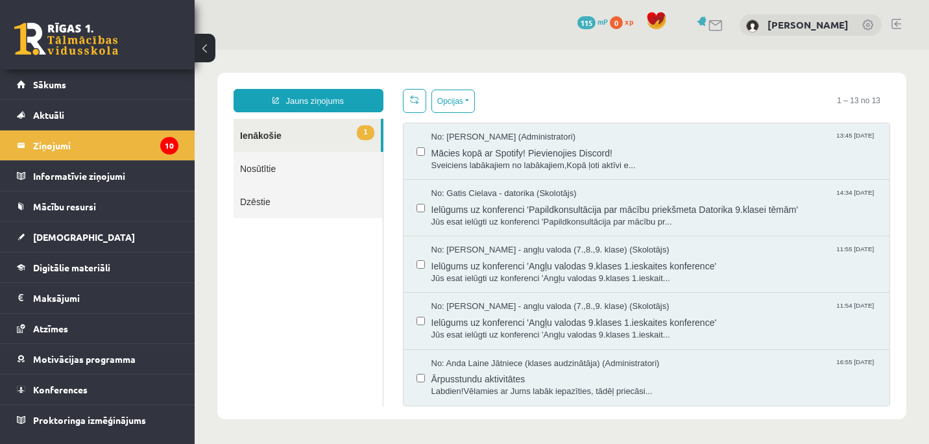
click at [267, 134] on link "1 Ienākošie" at bounding box center [306, 135] width 147 height 33
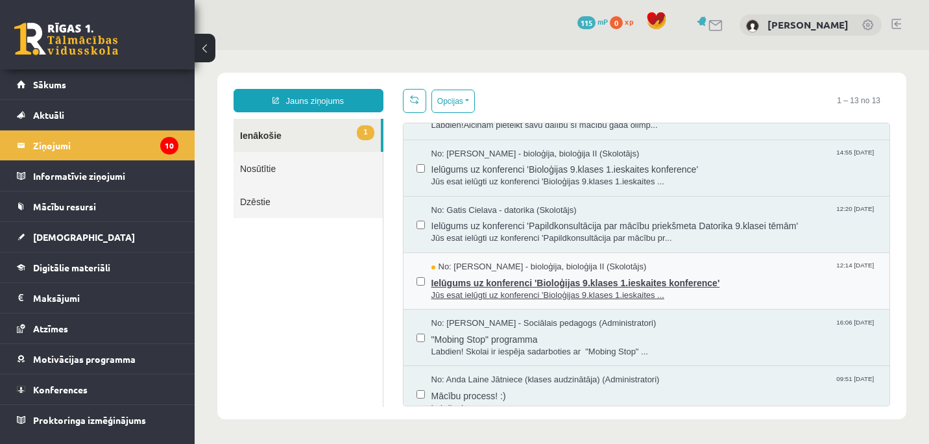
click at [577, 283] on span "Ielūgums uz konferenci 'Bioloģijas 9.klases 1.ieskaites konference'" at bounding box center [654, 281] width 446 height 16
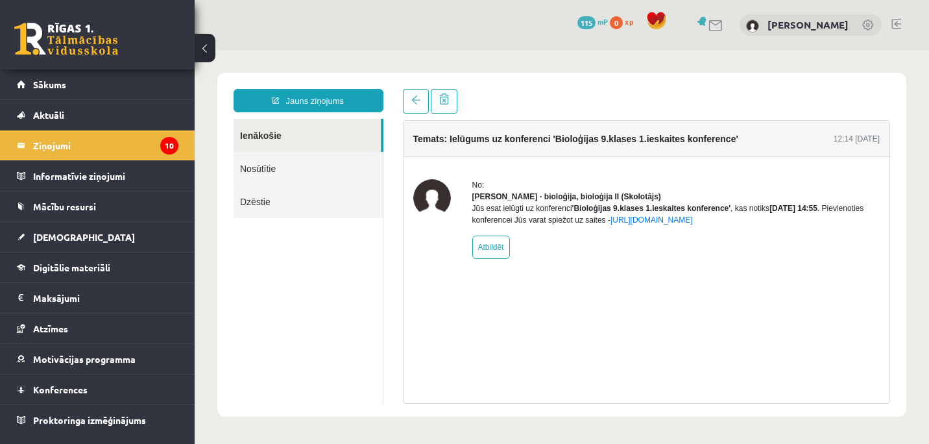
click at [273, 133] on link "Ienākošie" at bounding box center [306, 135] width 147 height 33
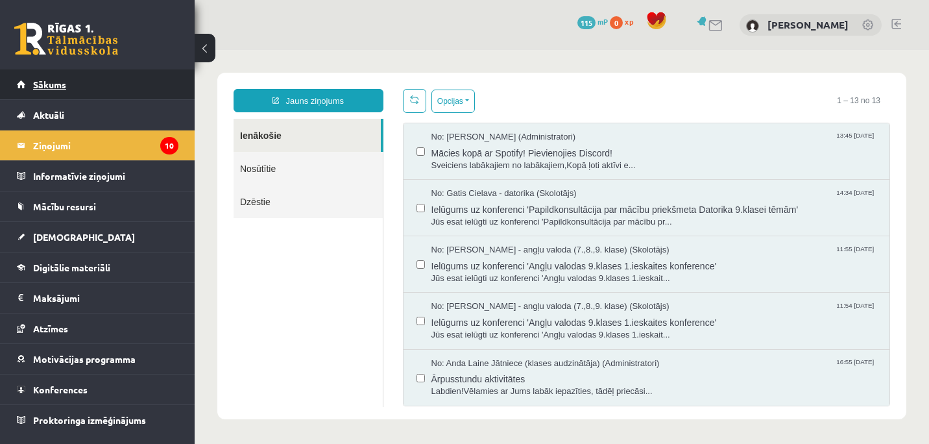
click at [56, 90] on link "Sākums" at bounding box center [97, 84] width 161 height 30
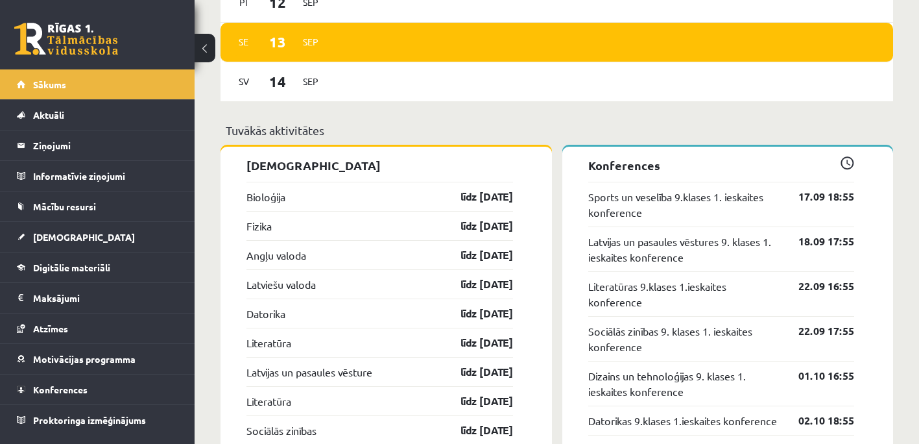
scroll to position [1167, 0]
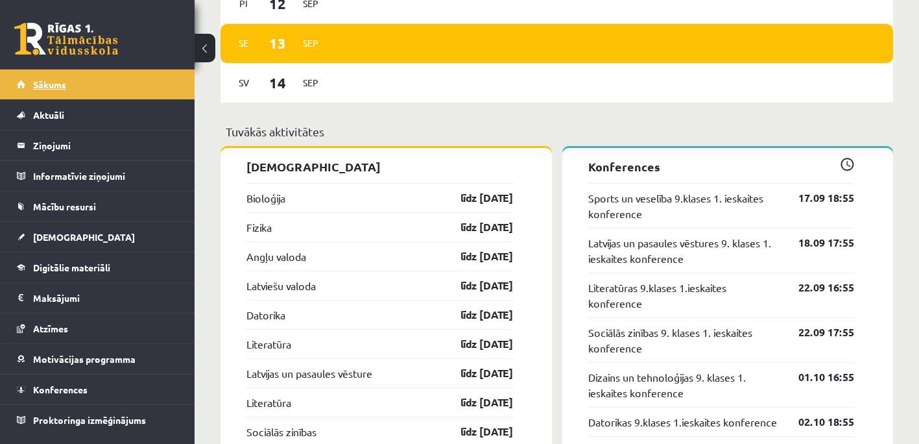
click at [73, 81] on link "Sākums" at bounding box center [97, 84] width 161 height 30
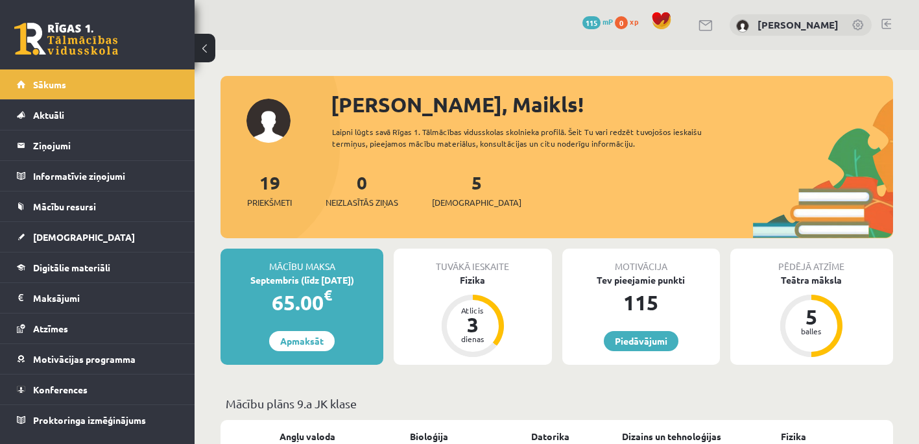
click at [889, 22] on link at bounding box center [886, 24] width 10 height 10
